Goal: Task Accomplishment & Management: Use online tool/utility

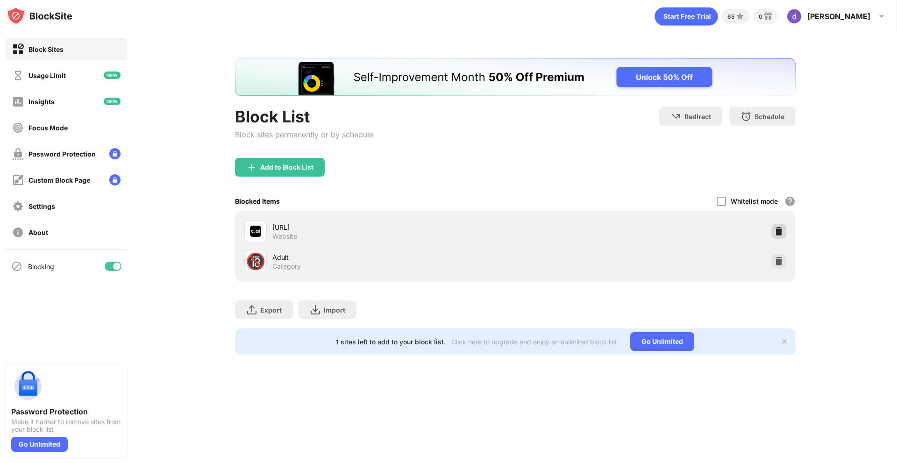
click at [782, 232] on img at bounding box center [778, 231] width 9 height 9
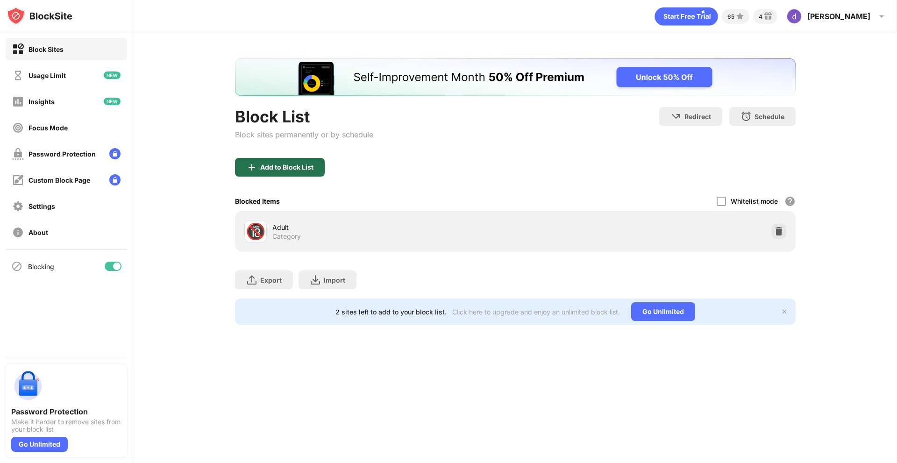
click at [306, 165] on div "Add to Block List" at bounding box center [286, 166] width 53 height 7
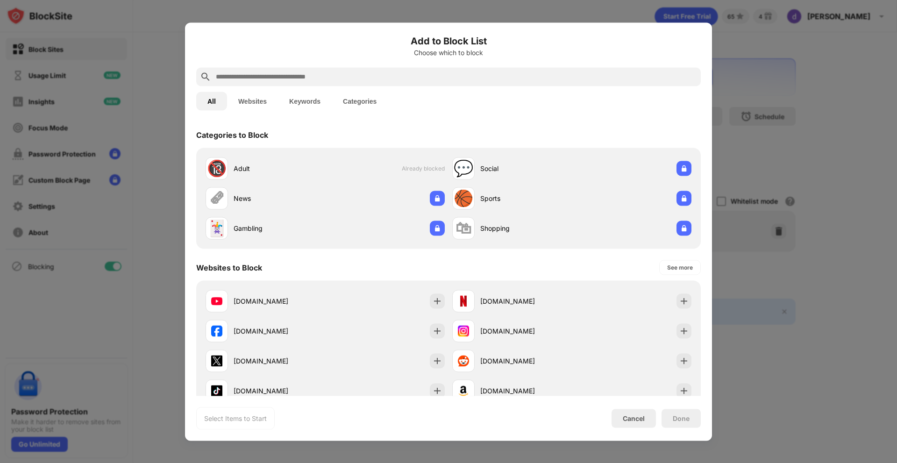
click at [315, 82] on div at bounding box center [448, 76] width 504 height 19
click at [327, 69] on div at bounding box center [448, 76] width 504 height 19
click at [320, 78] on input "text" at bounding box center [456, 76] width 482 height 11
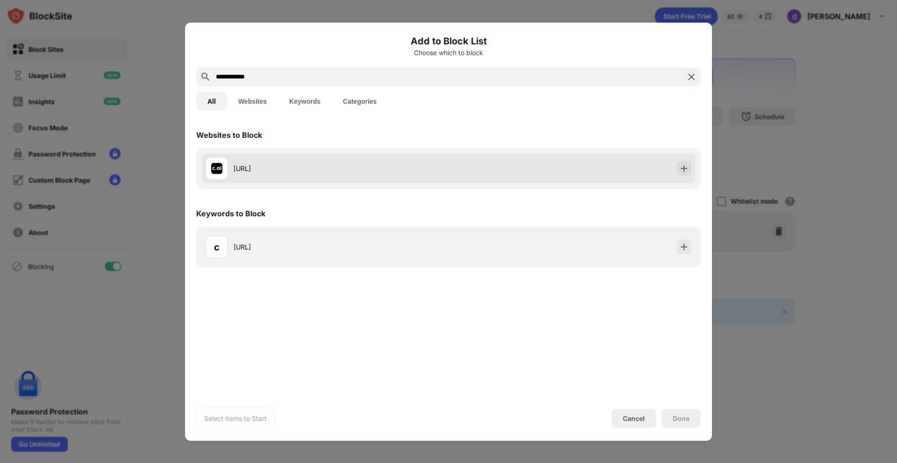
type input "**********"
click at [673, 165] on div "[URL]" at bounding box center [448, 168] width 493 height 30
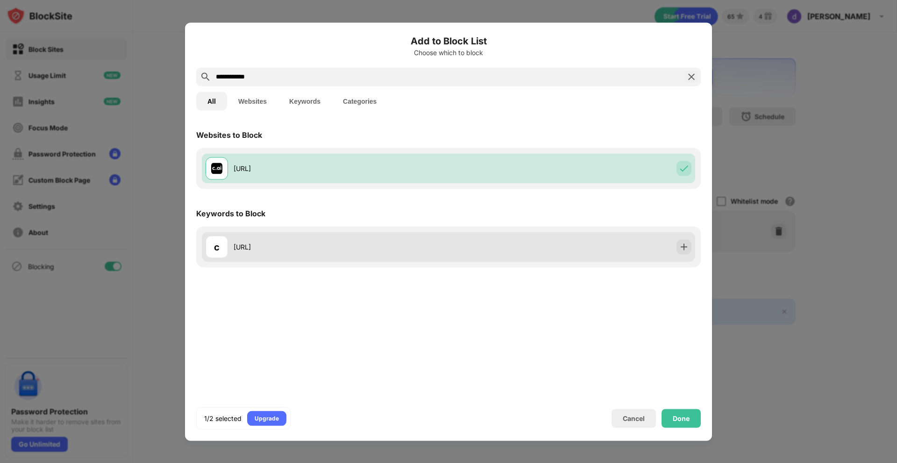
click at [646, 245] on div "c [URL]" at bounding box center [448, 247] width 493 height 30
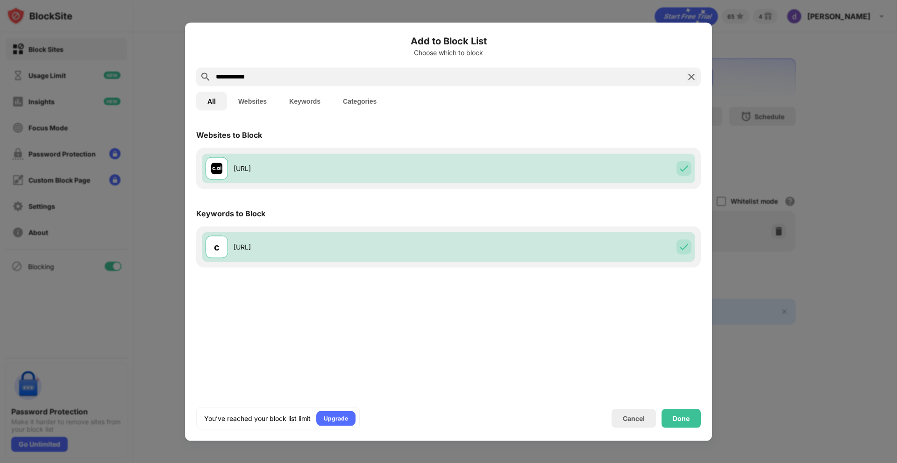
click at [680, 422] on div "Done" at bounding box center [680, 418] width 39 height 19
